Goal: Information Seeking & Learning: Check status

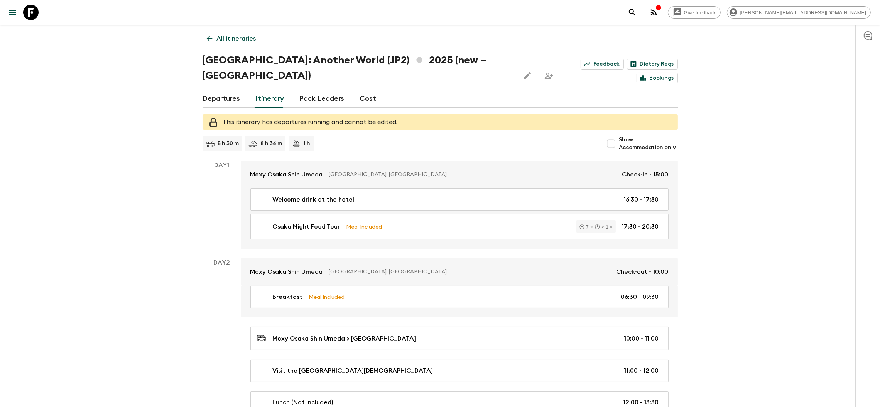
drag, startPoint x: 210, startPoint y: 43, endPoint x: 444, endPoint y: 35, distance: 233.9
click at [210, 43] on link "All itineraries" at bounding box center [231, 38] width 58 height 15
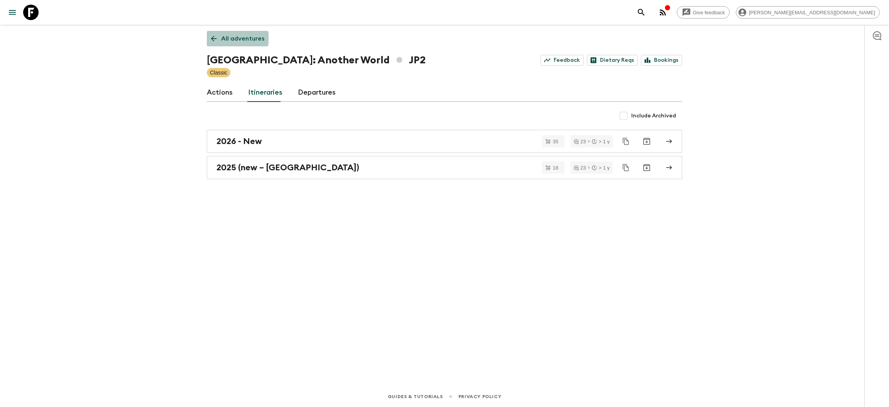
click at [209, 36] on link "All adventures" at bounding box center [238, 38] width 62 height 15
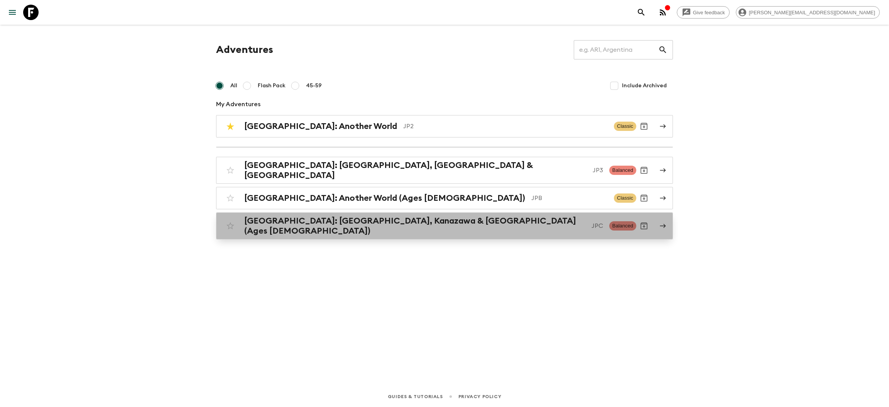
click at [322, 219] on h2 "[GEOGRAPHIC_DATA]: [GEOGRAPHIC_DATA], Kanazawa & [GEOGRAPHIC_DATA] (Ages [DEMOG…" at bounding box center [414, 226] width 341 height 20
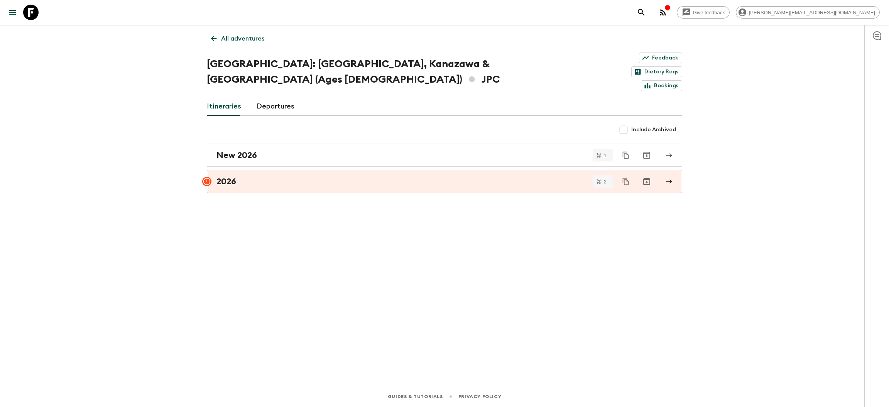
click at [210, 36] on icon at bounding box center [213, 38] width 8 height 8
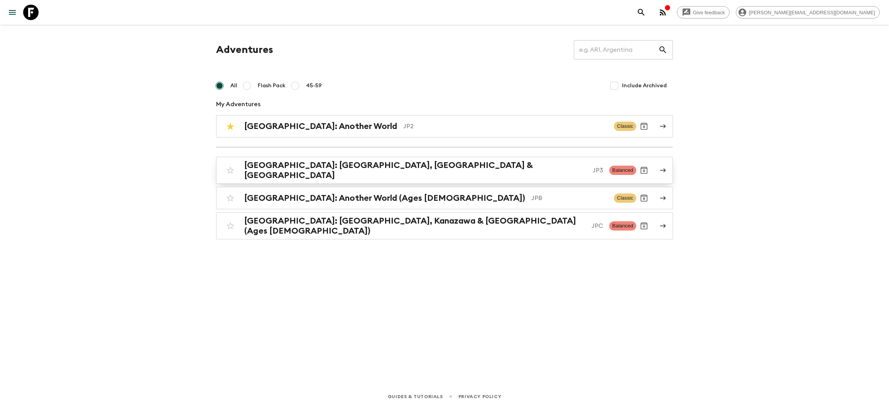
click at [339, 168] on h2 "[GEOGRAPHIC_DATA]: [GEOGRAPHIC_DATA], [GEOGRAPHIC_DATA] & [GEOGRAPHIC_DATA]" at bounding box center [415, 170] width 342 height 20
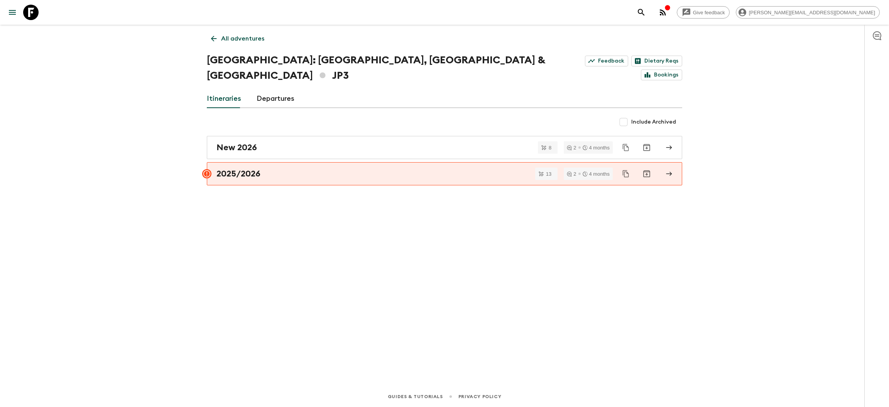
click at [276, 89] on link "Departures" at bounding box center [275, 98] width 38 height 19
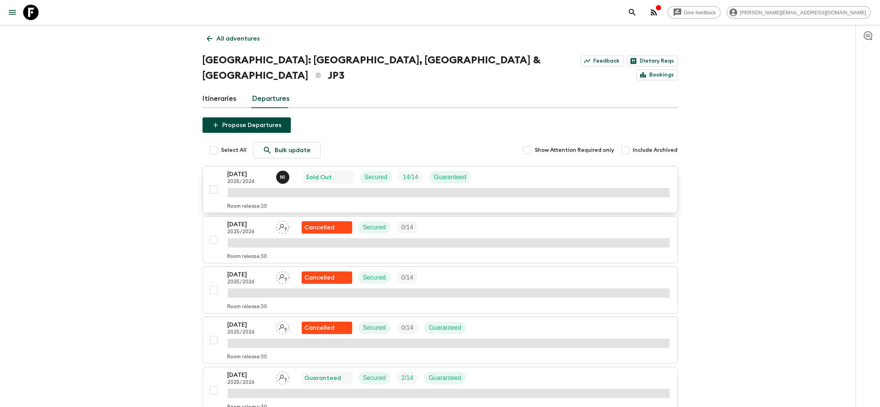
click at [327, 172] on p "Sold Out" at bounding box center [319, 176] width 26 height 9
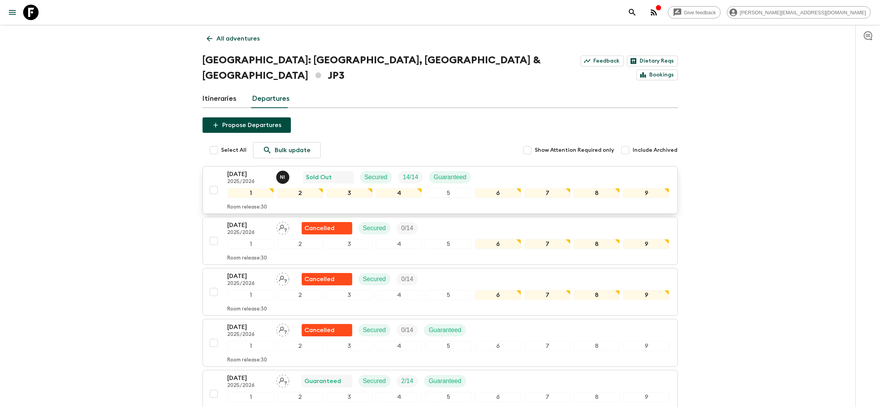
click at [249, 169] on p "[DATE]" at bounding box center [249, 173] width 42 height 9
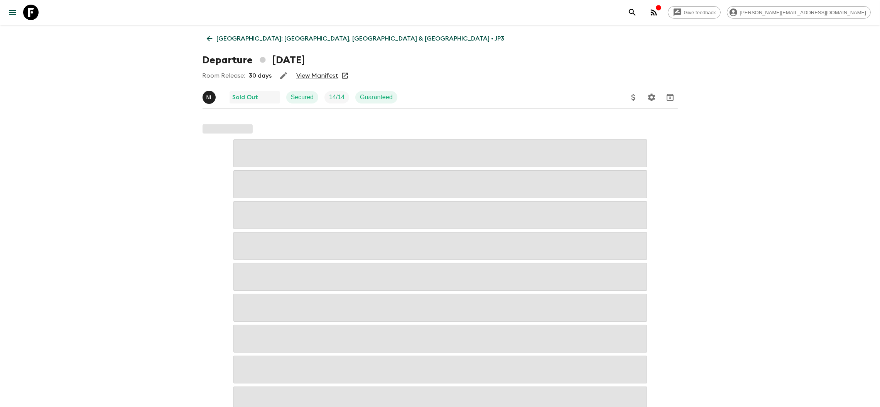
click at [316, 78] on link "View Manifest" at bounding box center [317, 76] width 42 height 8
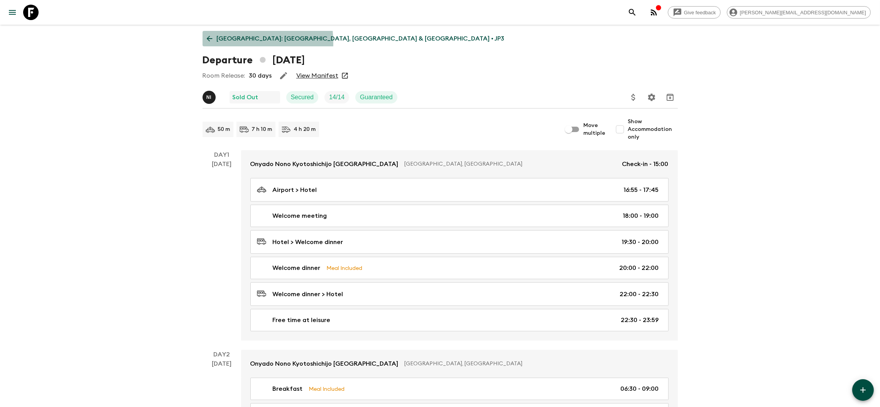
click at [209, 43] on link "[GEOGRAPHIC_DATA]: [GEOGRAPHIC_DATA], [GEOGRAPHIC_DATA] & [GEOGRAPHIC_DATA] • J…" at bounding box center [355, 38] width 306 height 15
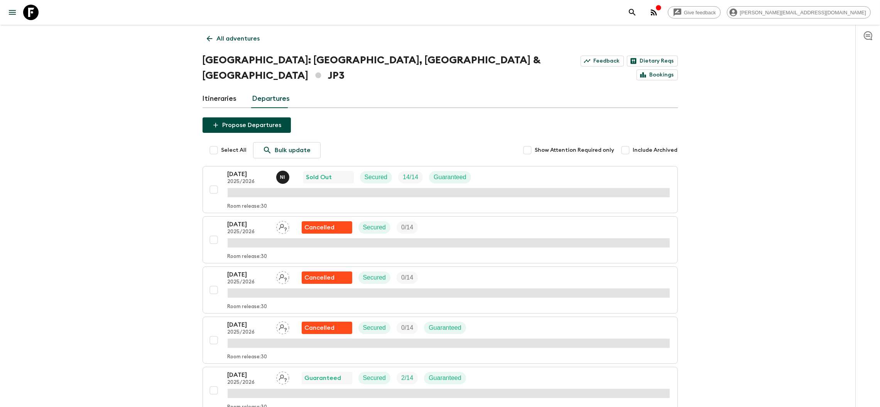
click at [212, 36] on icon at bounding box center [209, 38] width 8 height 8
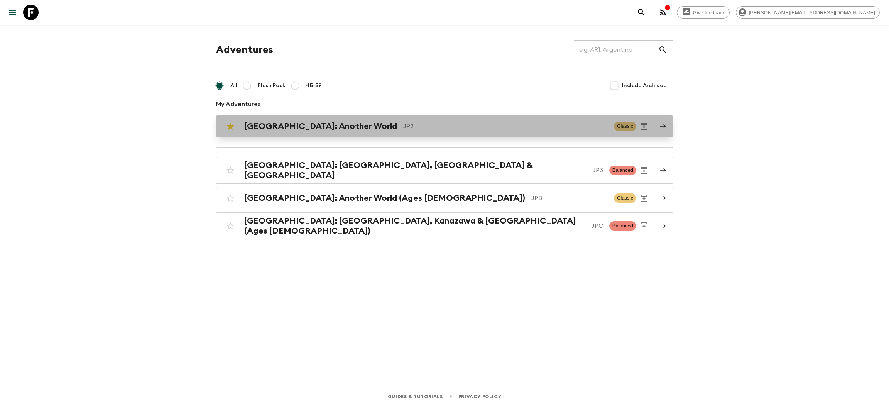
click at [306, 131] on h2 "[GEOGRAPHIC_DATA]: Another World" at bounding box center [320, 126] width 153 height 10
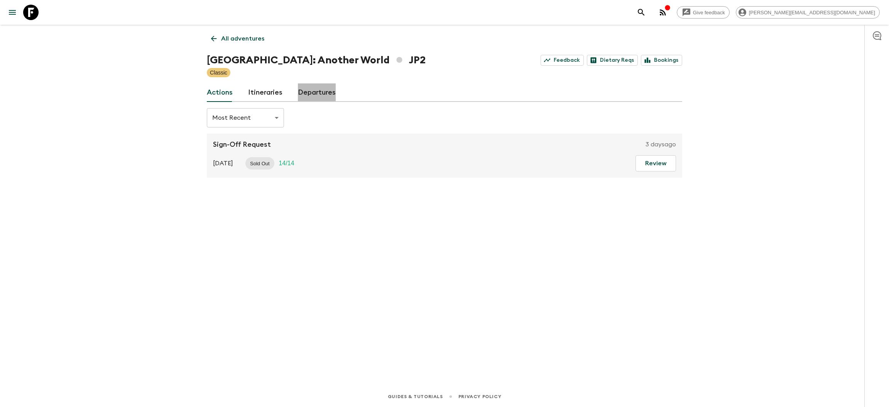
click at [319, 99] on link "Departures" at bounding box center [317, 92] width 38 height 19
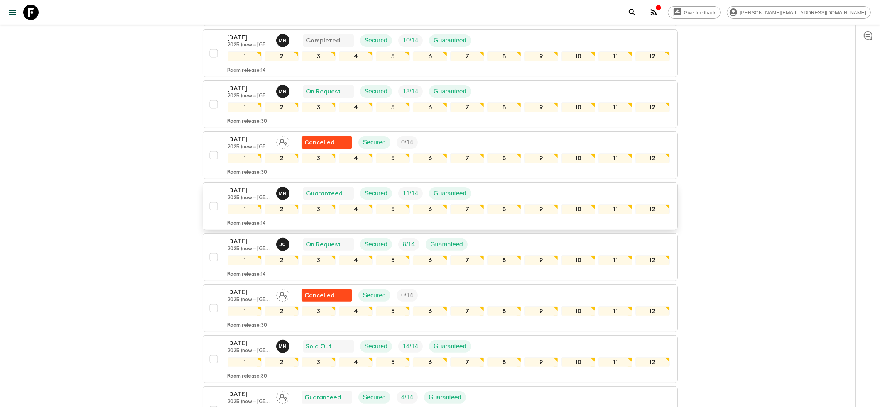
scroll to position [405, 0]
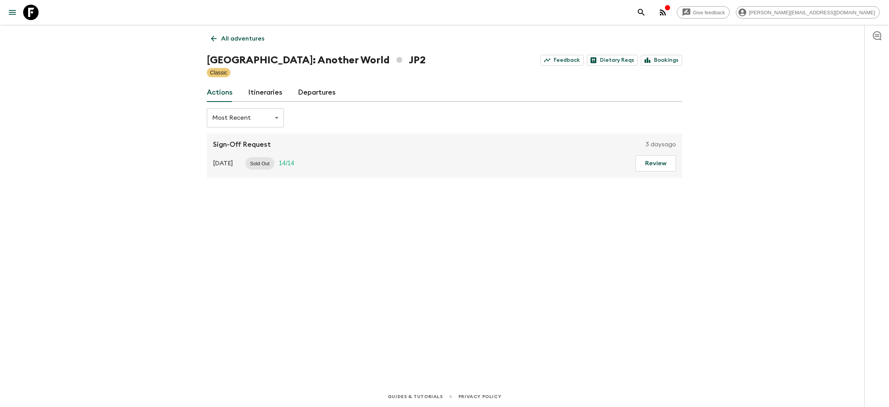
click at [209, 40] on icon at bounding box center [213, 38] width 8 height 8
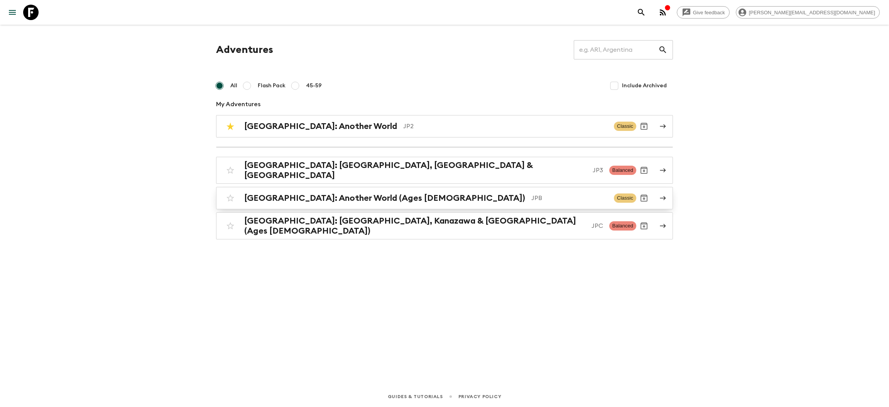
click at [349, 197] on h2 "[GEOGRAPHIC_DATA]: Another World (Ages [DEMOGRAPHIC_DATA])" at bounding box center [384, 198] width 281 height 10
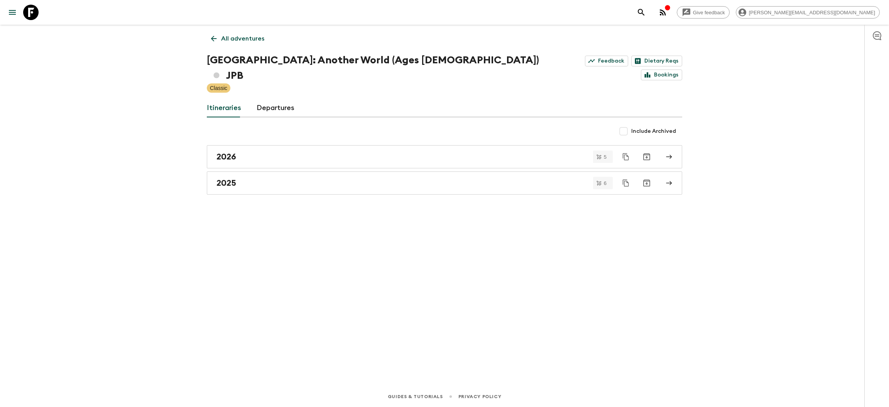
click at [295, 180] on div "All adventures Japan: Another World (Ages 45-59) JPB Feedback Dietary Reqs Book…" at bounding box center [444, 194] width 494 height 339
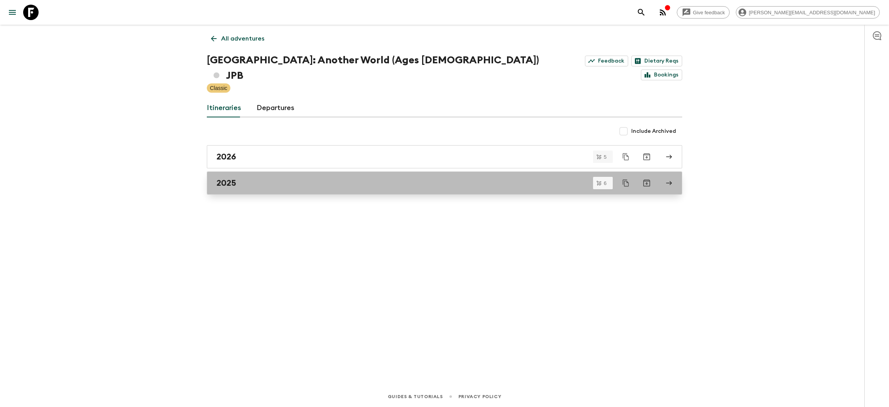
click at [293, 176] on link "2025" at bounding box center [444, 182] width 475 height 23
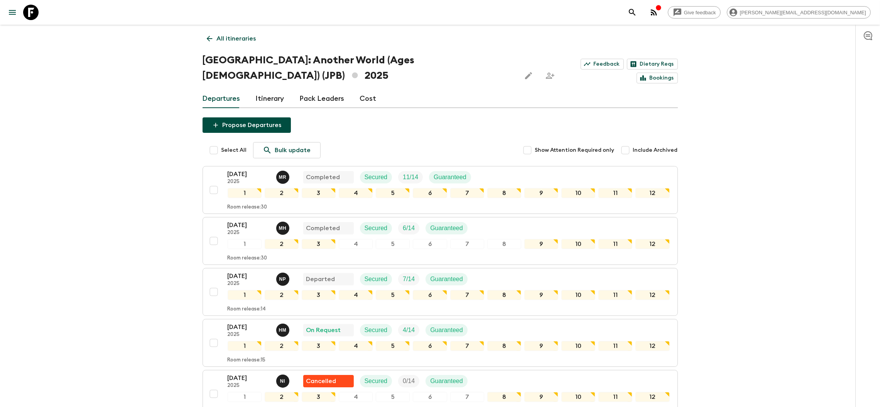
click at [121, 263] on div "Give feedback rashik@exotravel.com All itineraries Japan: Another World (Ages 4…" at bounding box center [440, 269] width 880 height 538
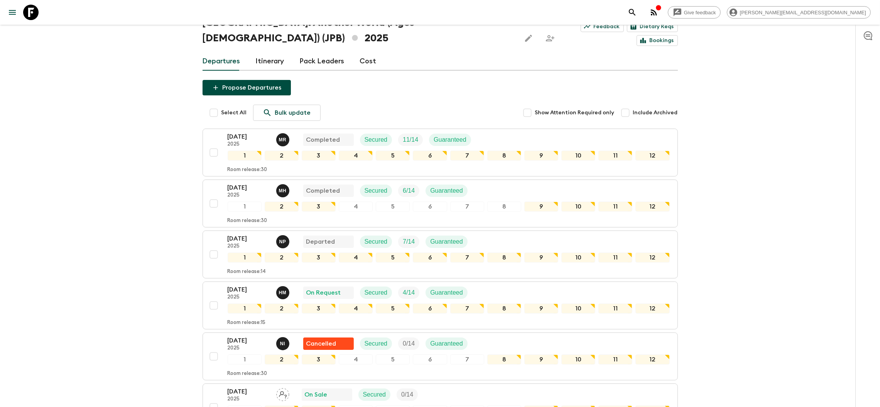
scroll to position [116, 0]
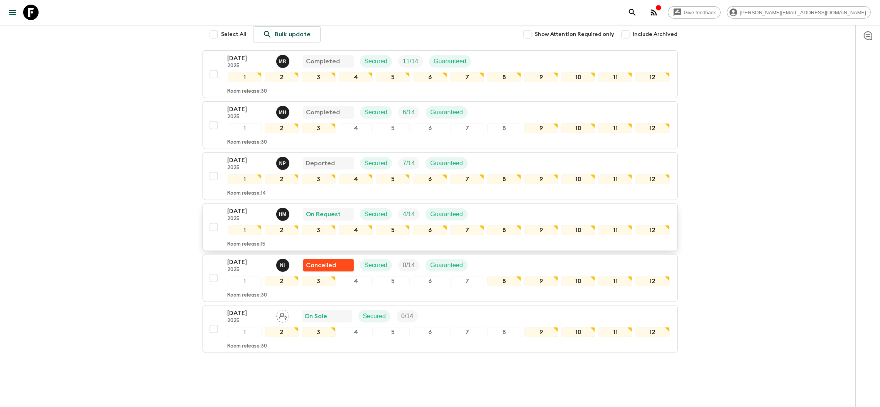
click at [239, 206] on p "[DATE]" at bounding box center [249, 210] width 42 height 9
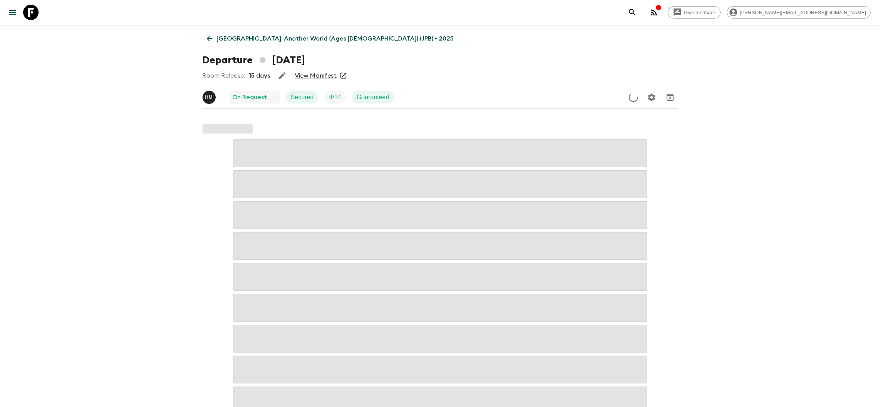
click at [322, 78] on link "View Manifest" at bounding box center [316, 76] width 42 height 8
